Goal: Navigation & Orientation: Find specific page/section

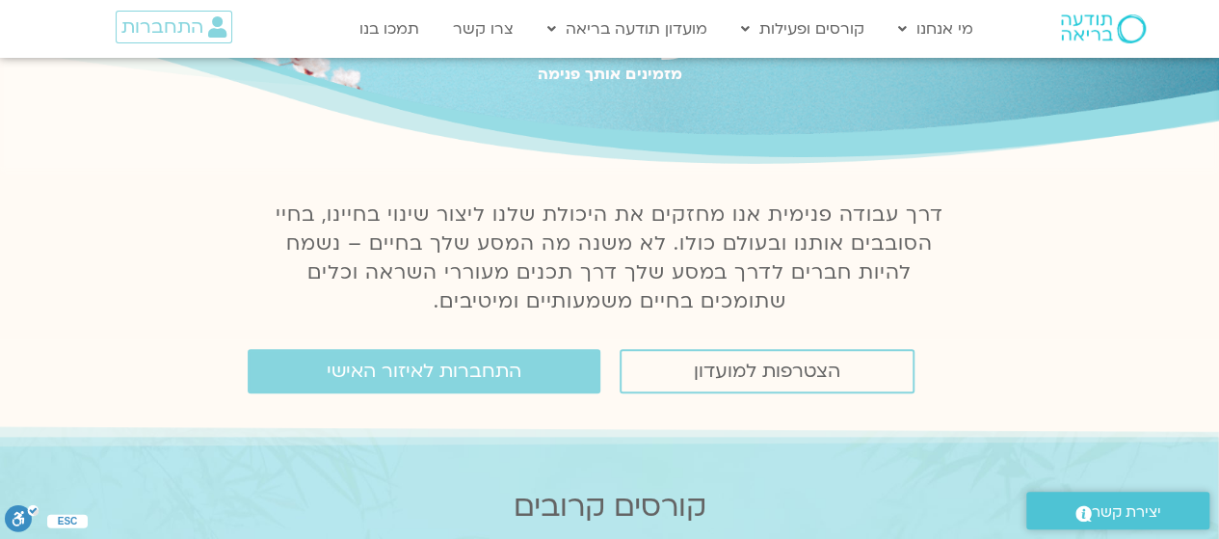
scroll to position [131, 0]
click at [403, 385] on link "התחברות לאיזור האישי" at bounding box center [424, 370] width 353 height 44
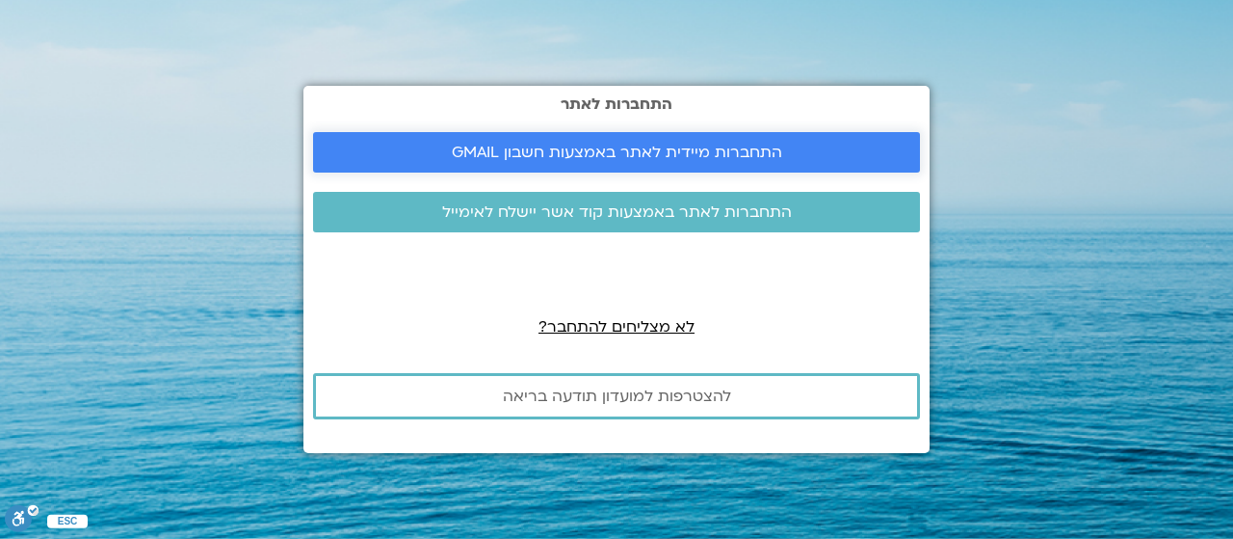
click at [580, 150] on span "התחברות מיידית לאתר באמצעות חשבון GMAIL" at bounding box center [617, 152] width 331 height 17
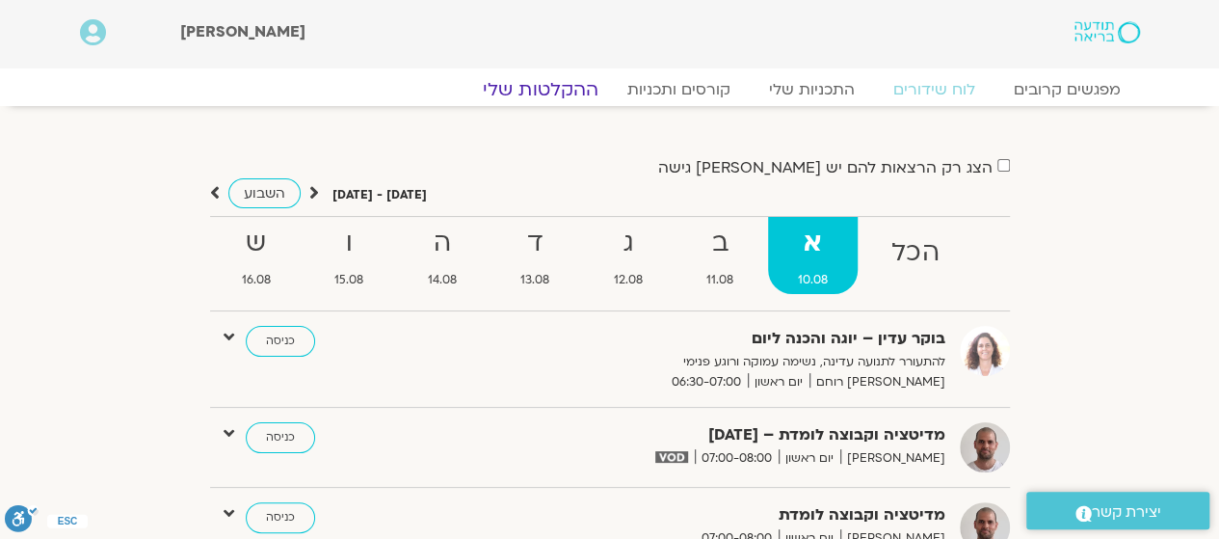
click at [541, 84] on link "ההקלטות שלי" at bounding box center [541, 89] width 162 height 23
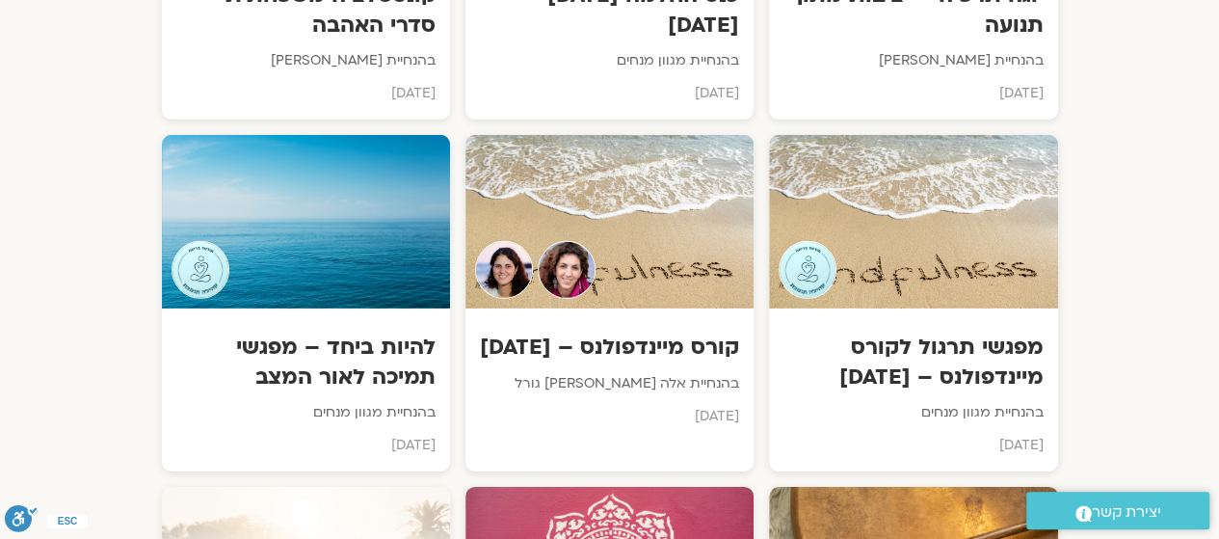
scroll to position [2886, 0]
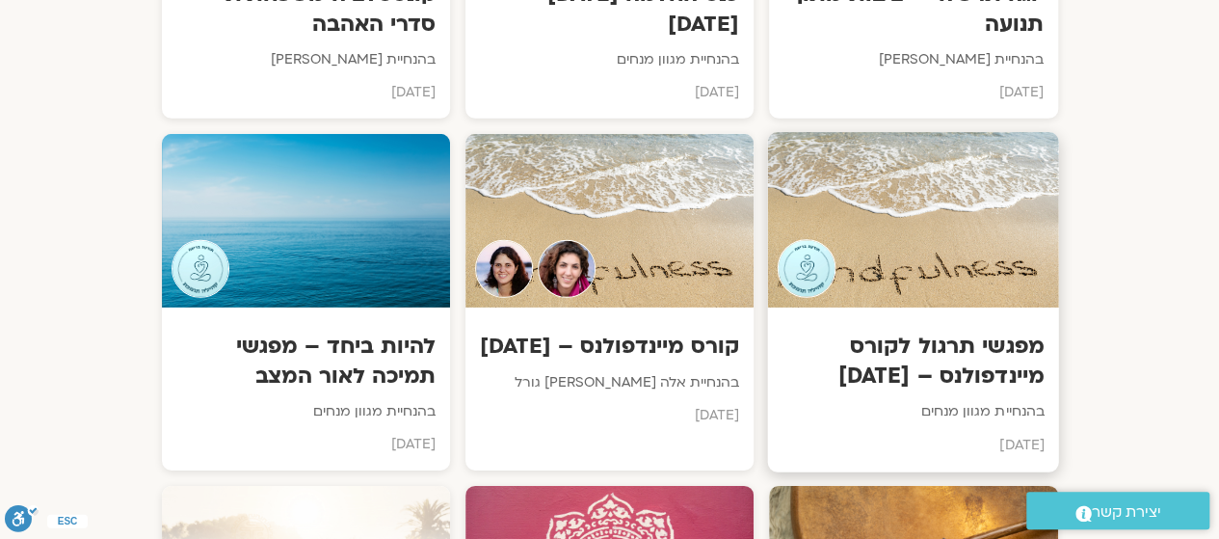
click at [942, 253] on div at bounding box center [913, 220] width 291 height 175
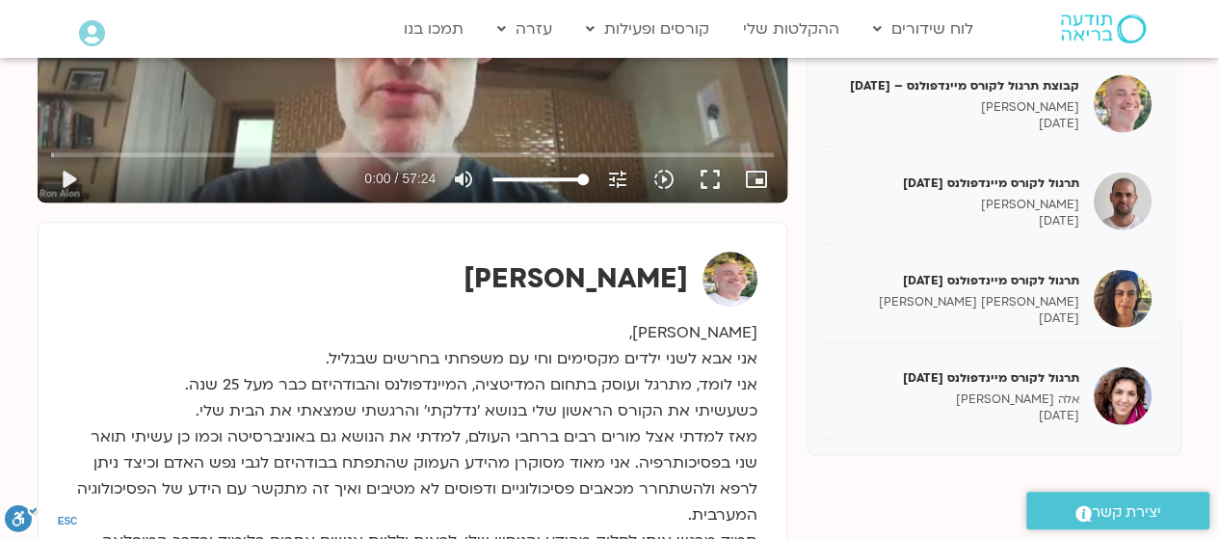
scroll to position [525, 0]
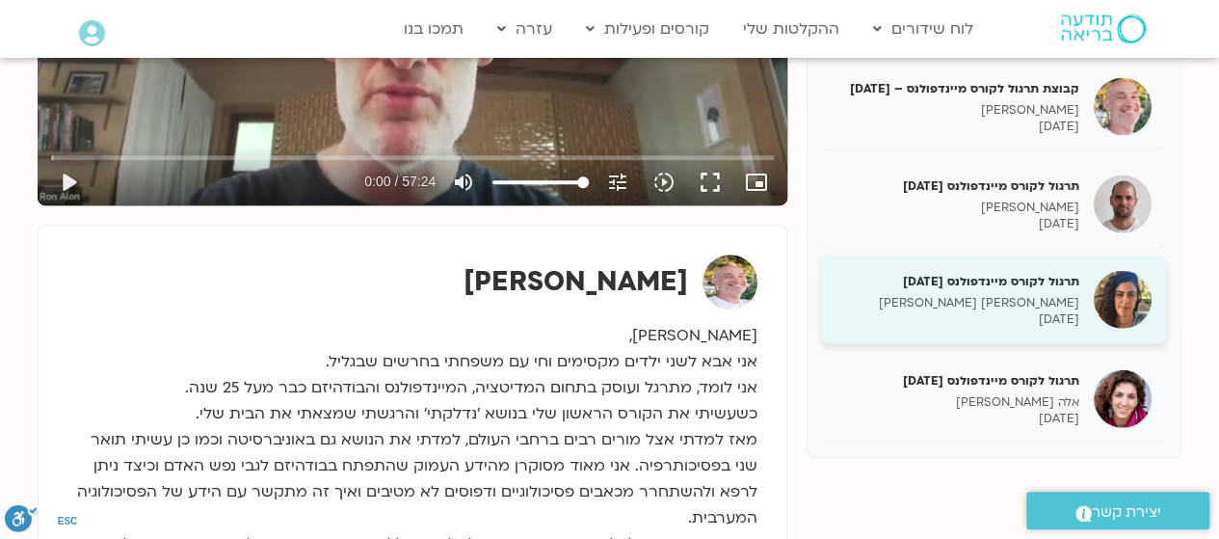
click at [1029, 273] on h5 "תרגול לקורס מיינדפולנס [DATE]" at bounding box center [957, 280] width 243 height 17
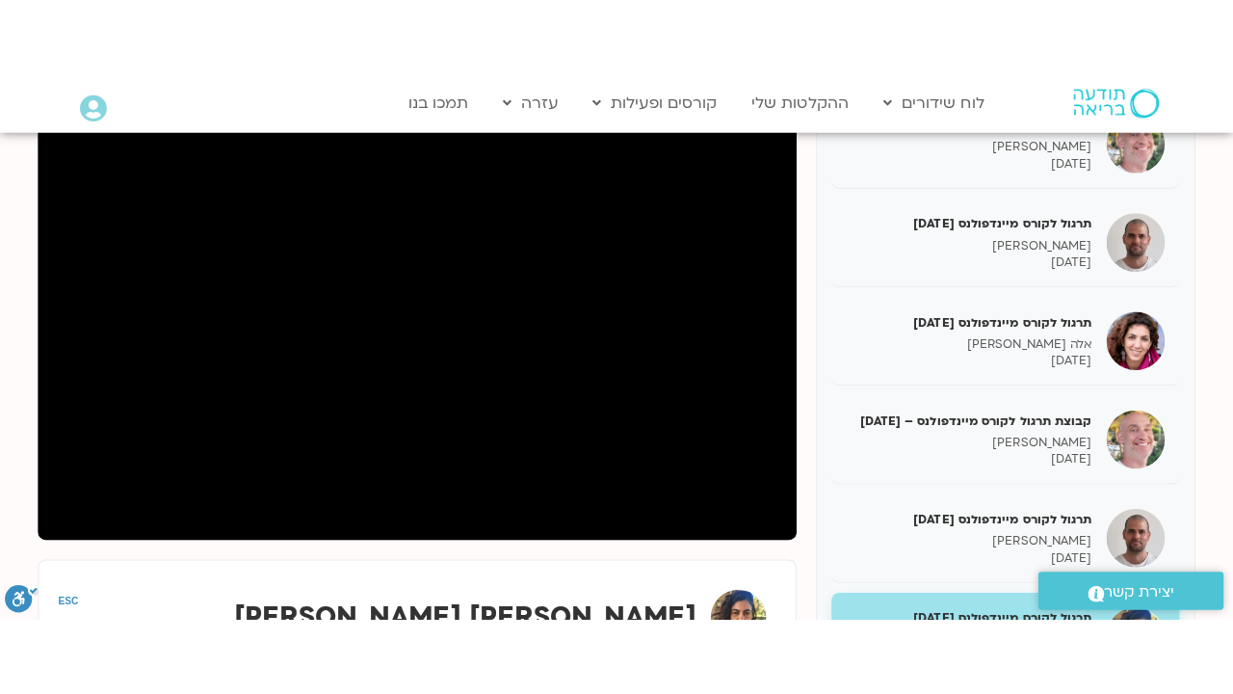
scroll to position [225, 0]
